Goal: Find specific page/section: Find specific page/section

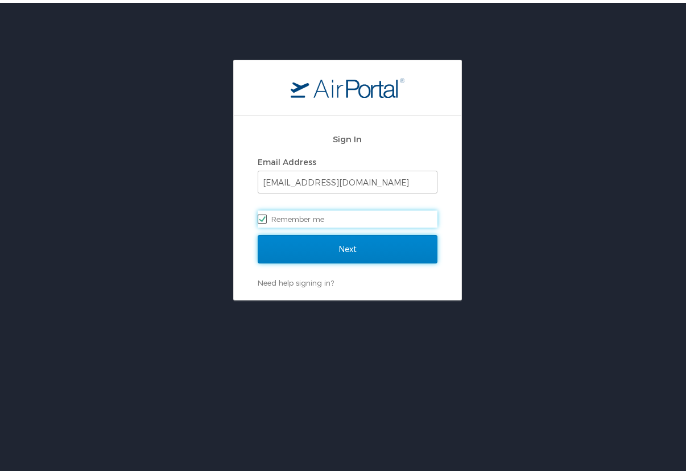
click at [338, 258] on input "Next" at bounding box center [348, 246] width 180 height 28
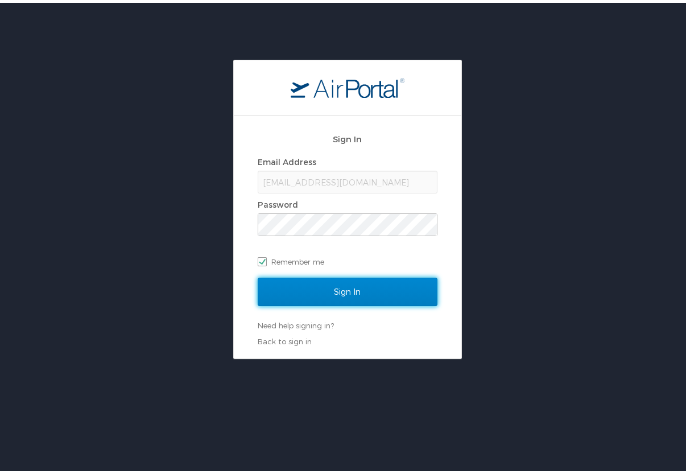
click at [342, 278] on input "Sign In" at bounding box center [348, 289] width 180 height 28
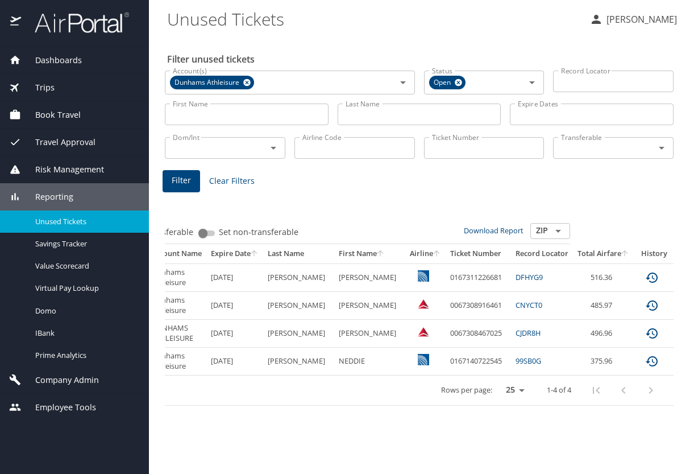
scroll to position [0, 104]
